Goal: Task Accomplishment & Management: Manage account settings

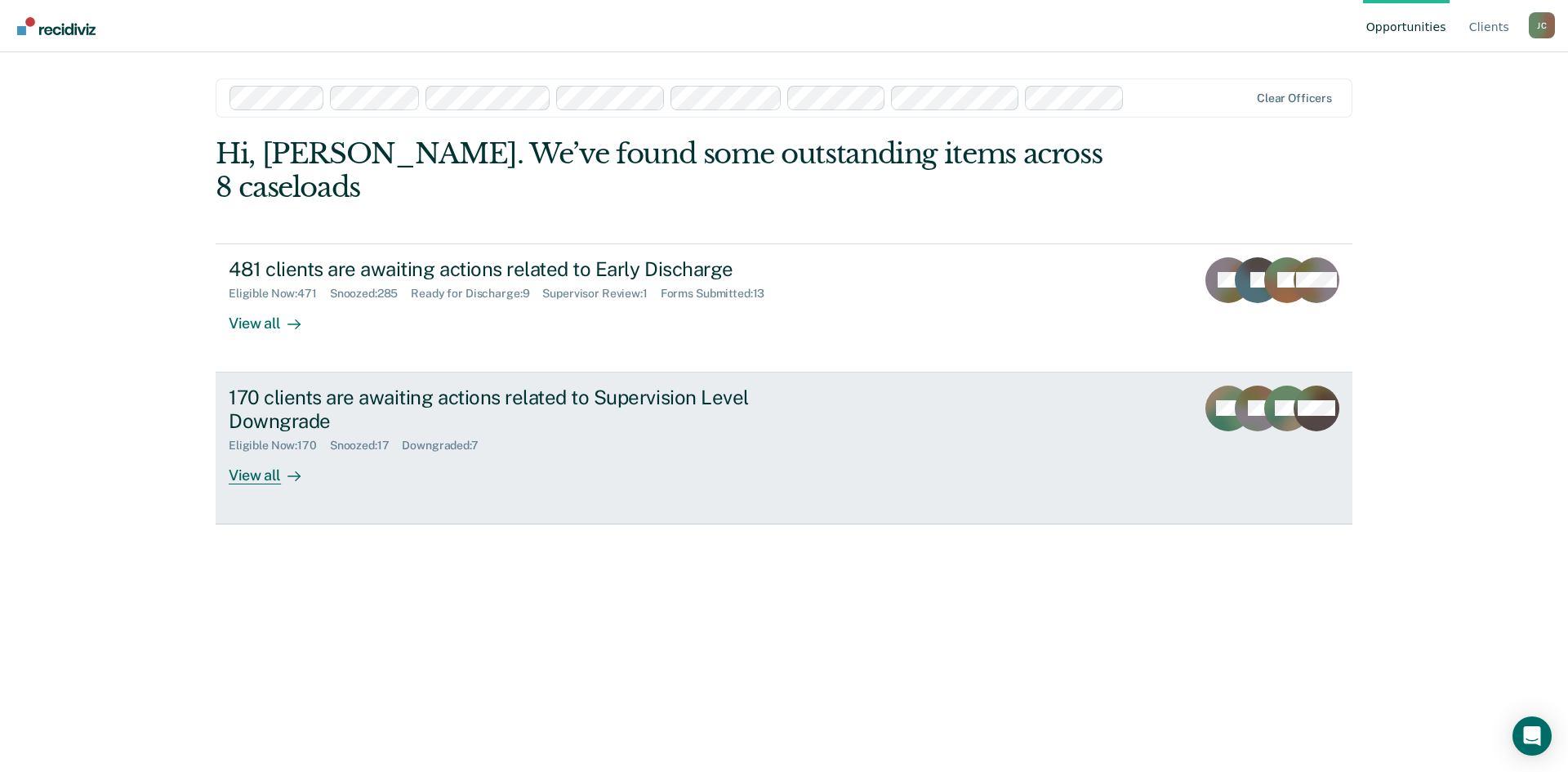
click at [326, 386] on div "170 clients are awaiting actions related to Supervision Level Downgrade" at bounding box center [515, 409] width 574 height 47
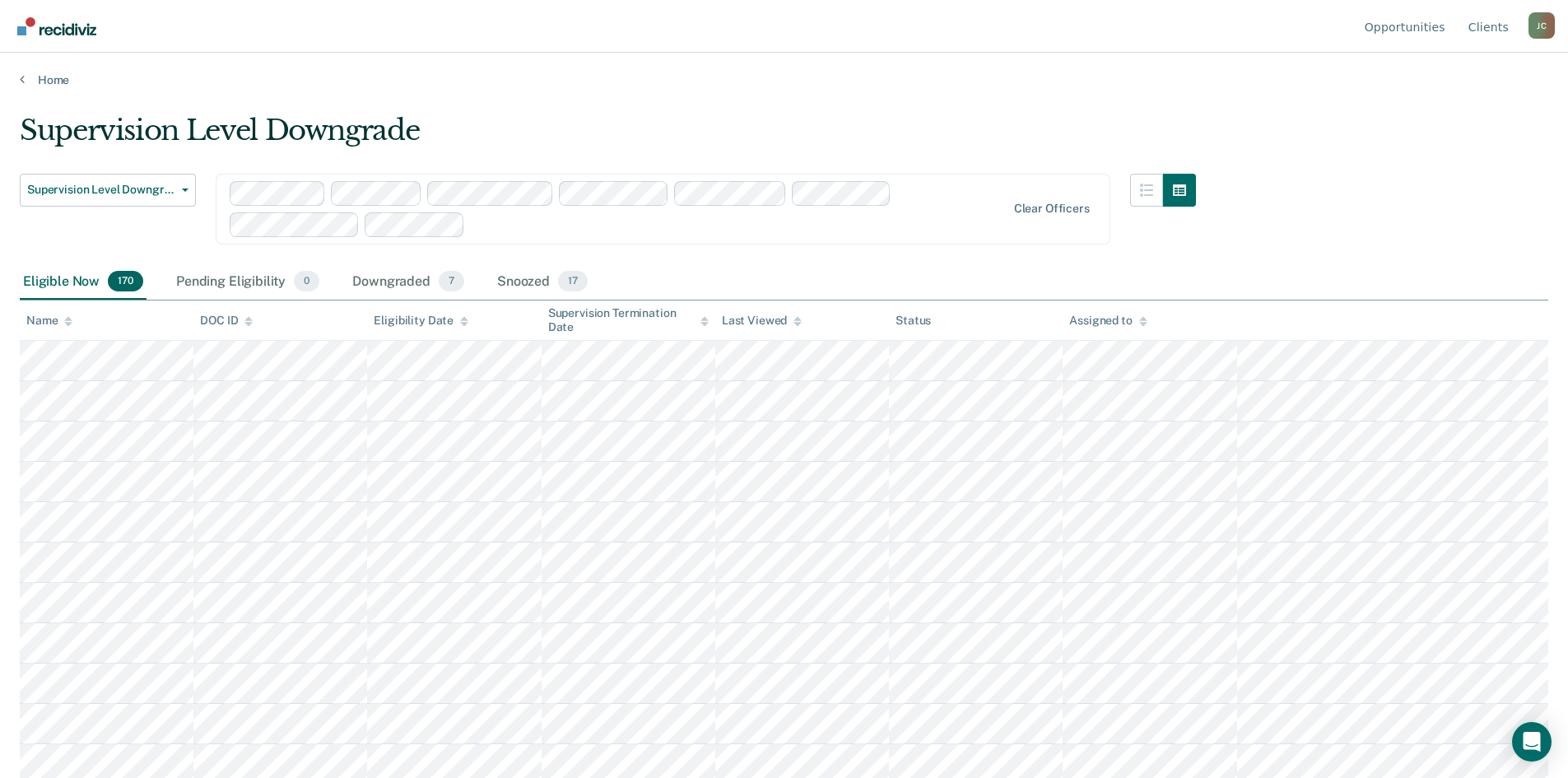
drag, startPoint x: 407, startPoint y: 283, endPoint x: 783, endPoint y: 630, distance: 511.6
click at [409, 286] on div "Downgraded 7" at bounding box center [408, 282] width 119 height 36
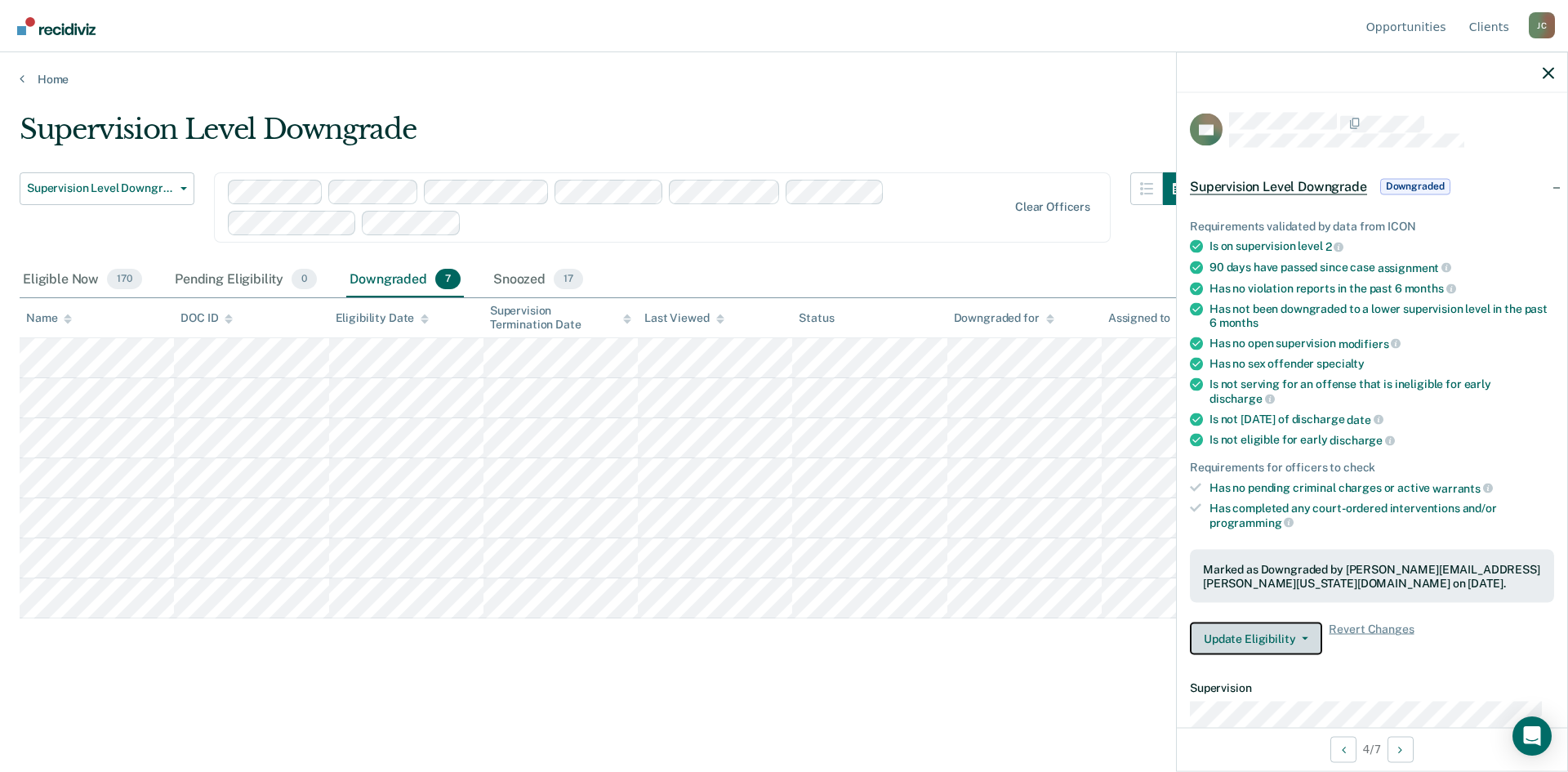
click at [1231, 638] on button "Update Eligibility" at bounding box center [1256, 638] width 132 height 33
click at [1274, 636] on button "Update Eligibility" at bounding box center [1256, 638] width 132 height 33
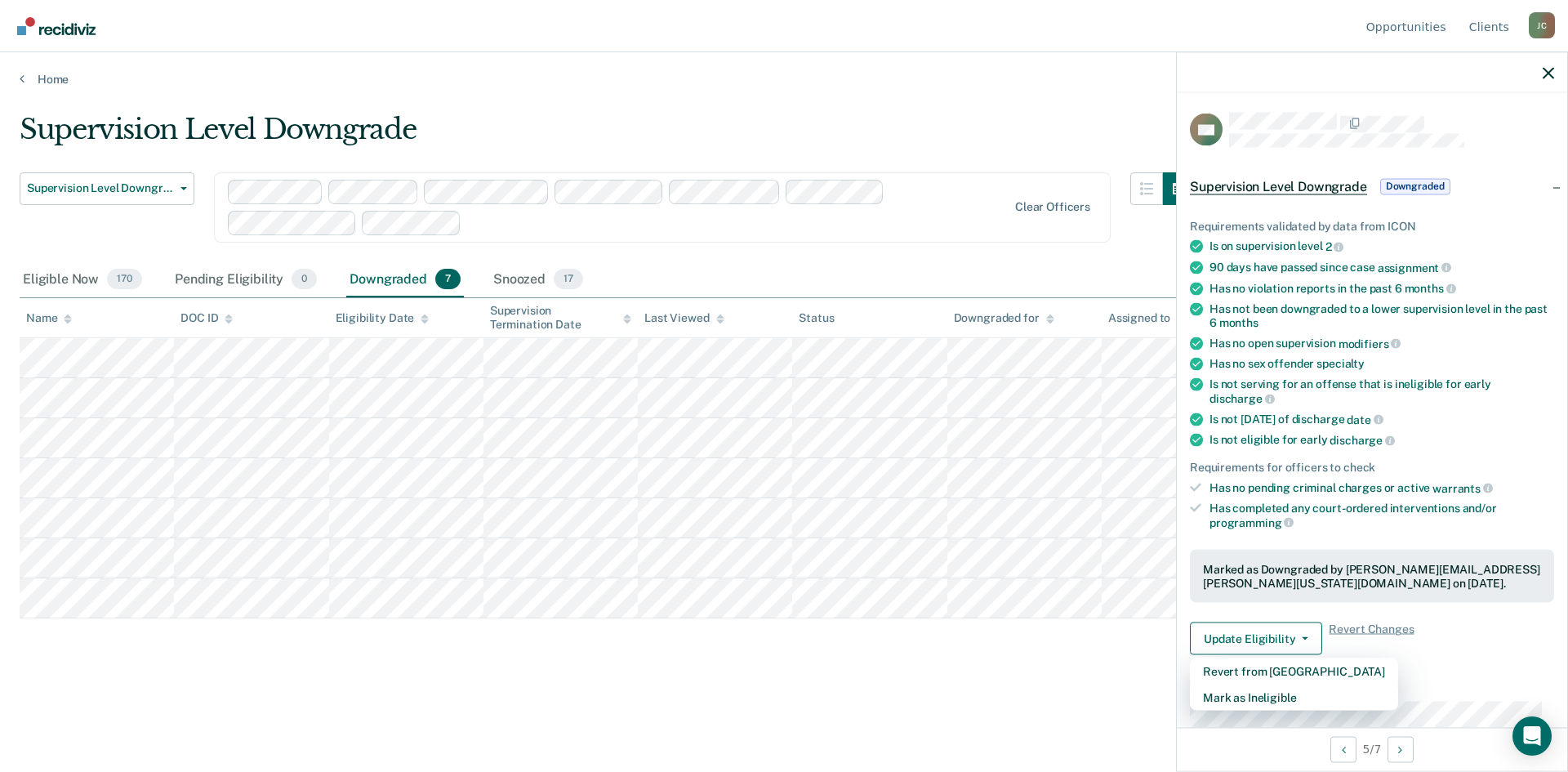
click at [933, 694] on div "Supervision Level Downgrade Supervision Level Downgrade Early Discharge Supervi…" at bounding box center [784, 407] width 1529 height 589
